Goal: Entertainment & Leisure: Consume media (video, audio)

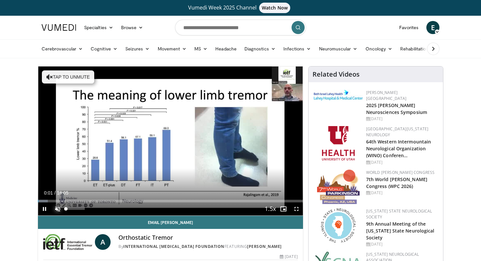
click at [57, 209] on span "Video Player" at bounding box center [57, 208] width 13 height 13
click at [45, 209] on span "Video Player" at bounding box center [44, 208] width 13 height 13
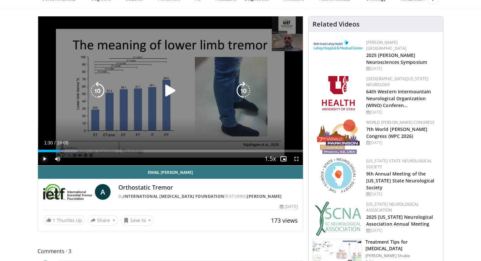
scroll to position [54, 0]
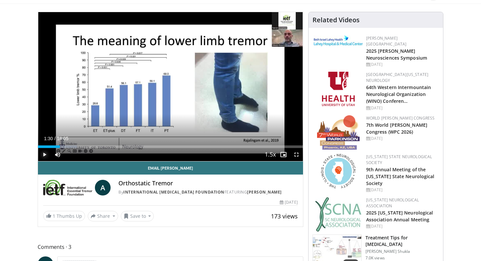
click at [43, 155] on span "Video Player" at bounding box center [44, 154] width 13 height 13
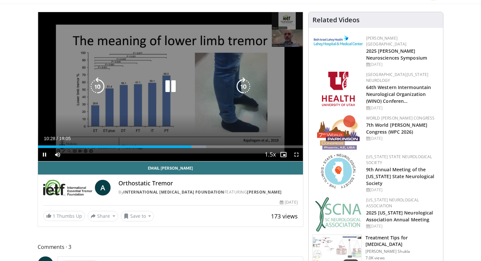
click at [99, 85] on icon "Video Player" at bounding box center [97, 86] width 18 height 18
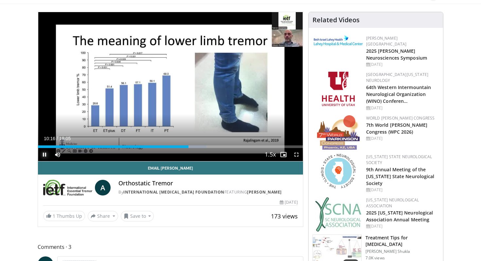
click at [44, 154] on span "Video Player" at bounding box center [44, 154] width 13 height 13
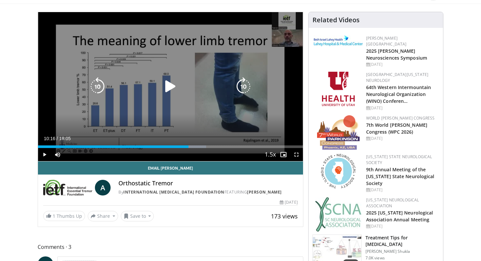
click at [96, 85] on icon "Video Player" at bounding box center [97, 86] width 18 height 18
click at [171, 85] on icon "Video Player" at bounding box center [170, 86] width 18 height 18
click at [94, 89] on icon "Video Player" at bounding box center [97, 86] width 18 height 18
